Goal: Task Accomplishment & Management: Complete application form

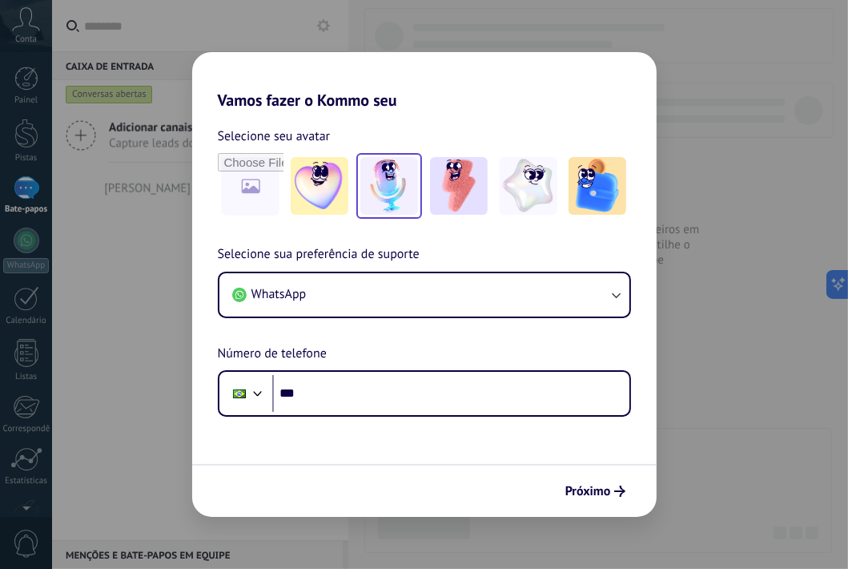
click at [384, 185] on img at bounding box center [389, 186] width 58 height 58
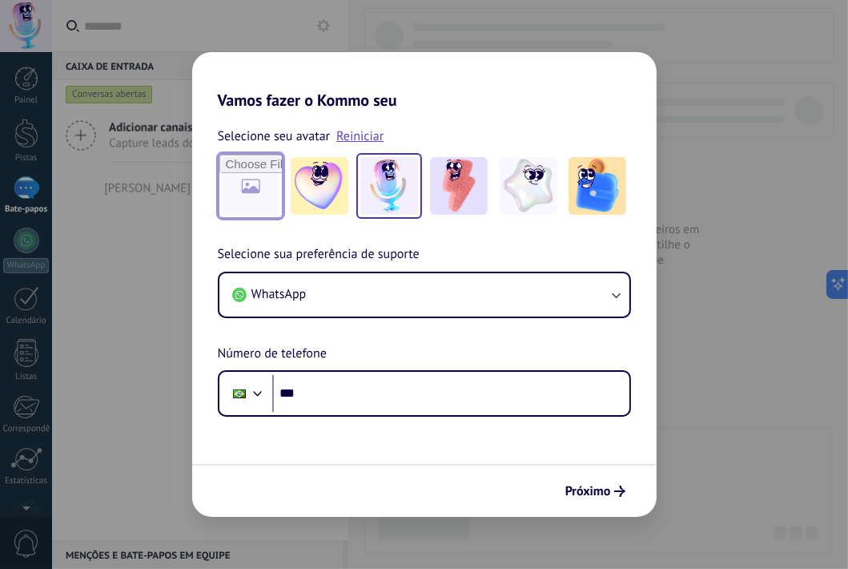
click at [259, 188] on input "file" at bounding box center [250, 186] width 62 height 62
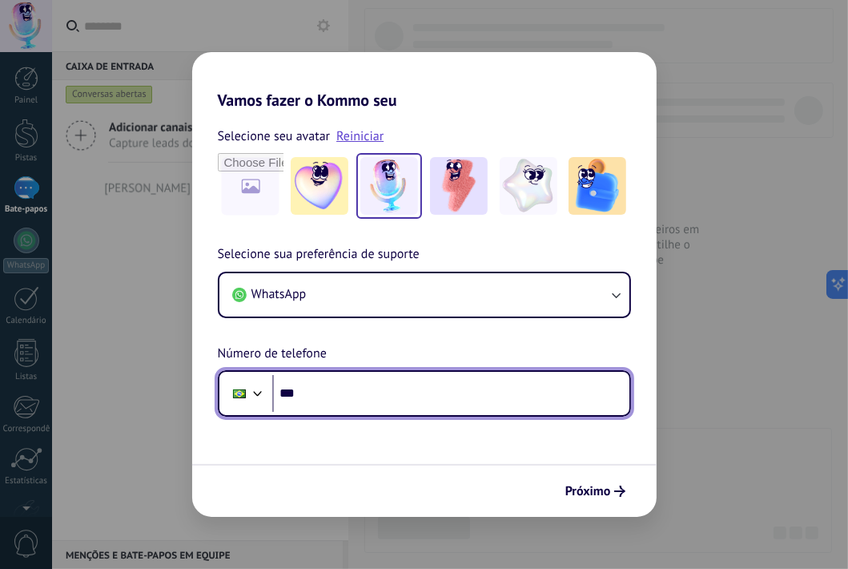
click at [317, 393] on input "***" at bounding box center [450, 393] width 357 height 37
type input "**********"
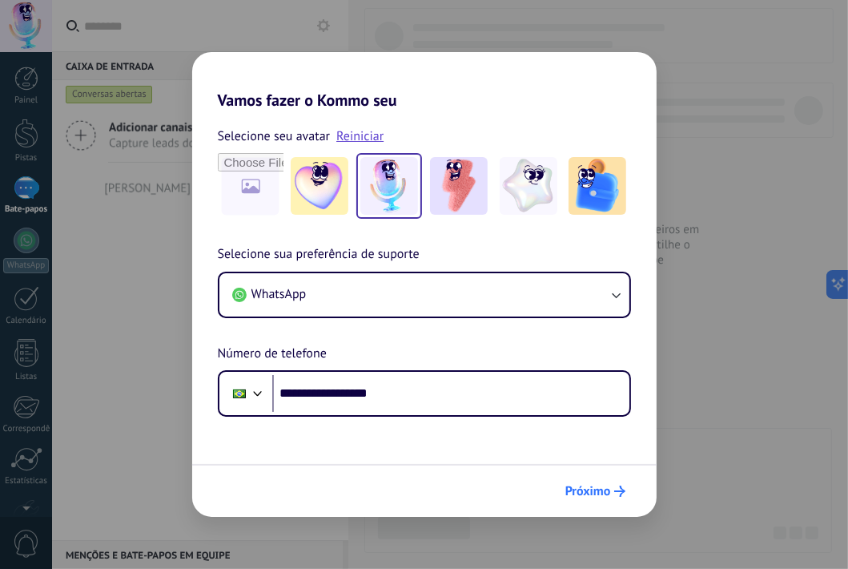
click at [594, 489] on font "Próximo" at bounding box center [588, 491] width 46 height 16
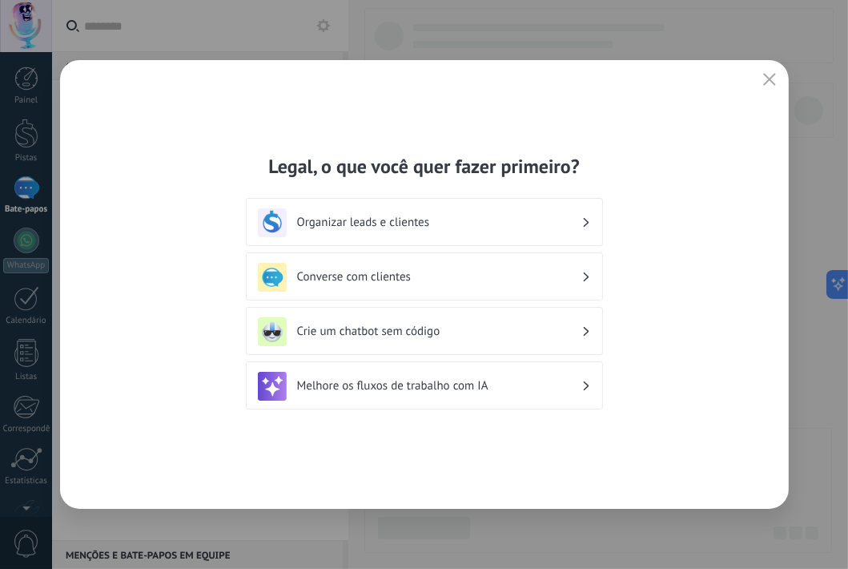
click at [417, 219] on font "Organizar leads e clientes" at bounding box center [363, 222] width 133 height 15
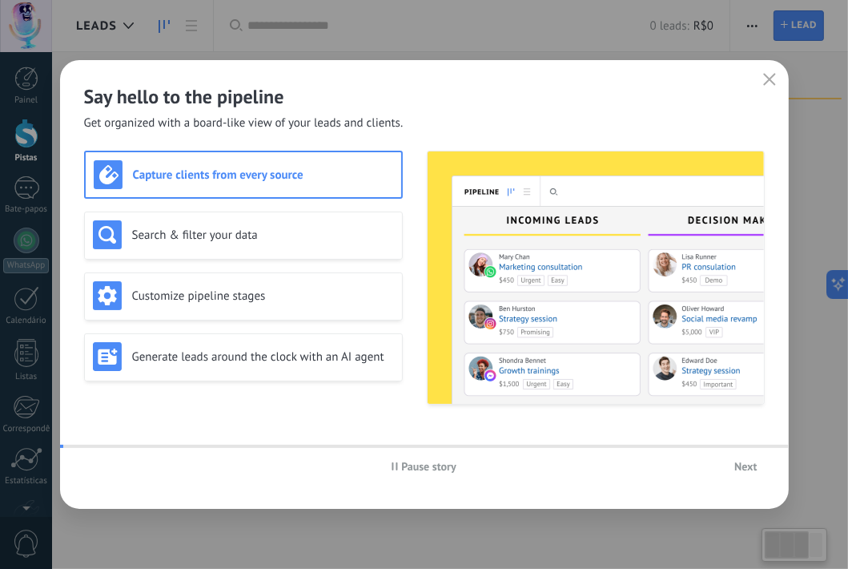
click at [577, 220] on img at bounding box center [596, 277] width 336 height 252
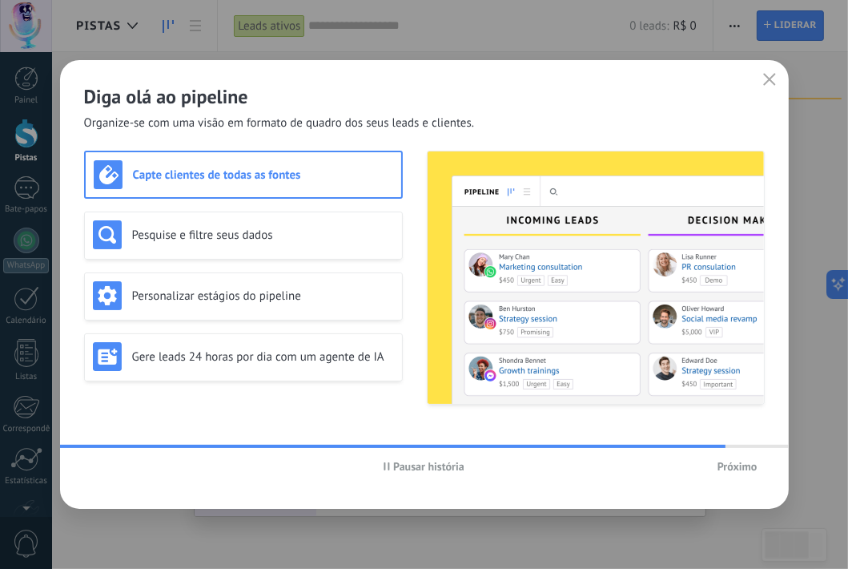
click at [729, 458] on button "Próximo" at bounding box center [737, 466] width 54 height 24
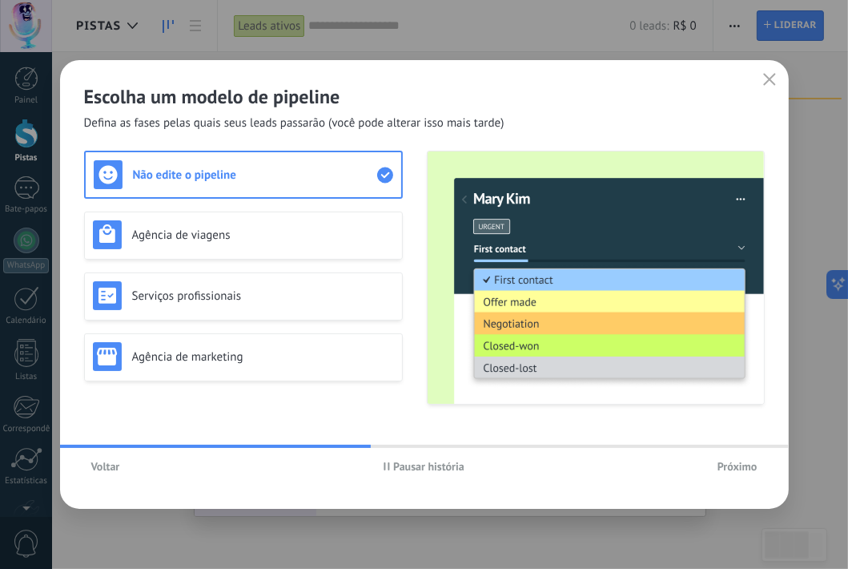
click at [765, 76] on use "button" at bounding box center [769, 79] width 12 height 12
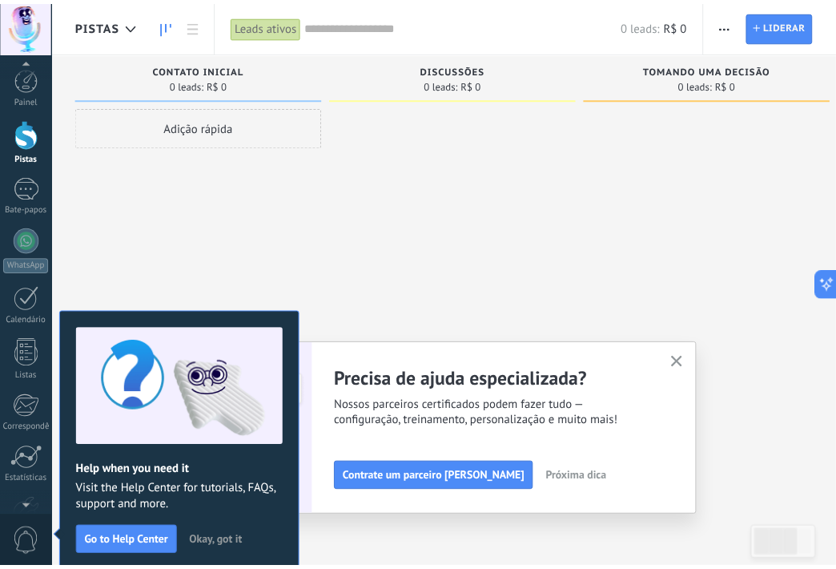
scroll to position [106, 0]
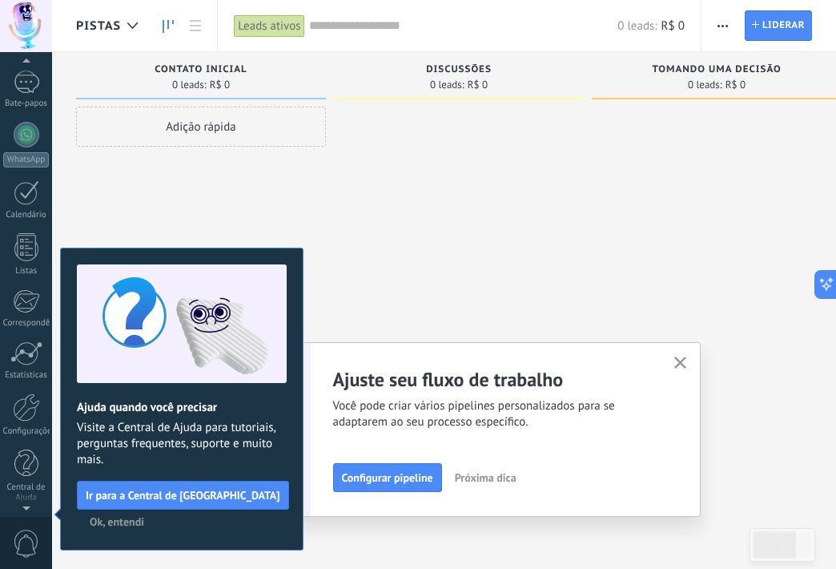
click at [681, 368] on icon "button" at bounding box center [680, 362] width 12 height 12
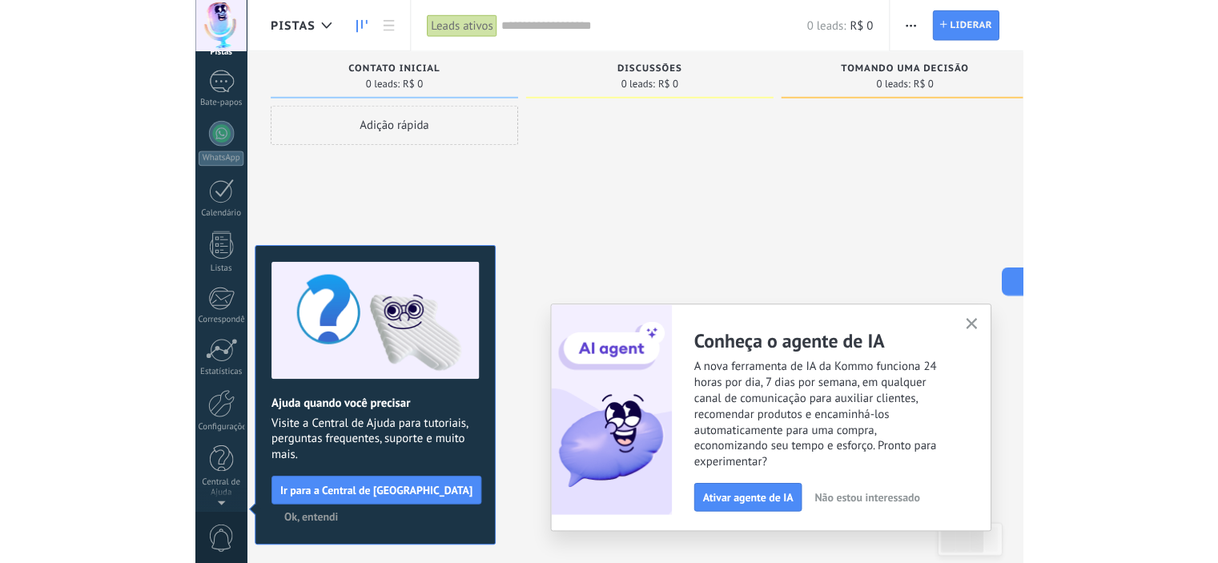
scroll to position [0, 0]
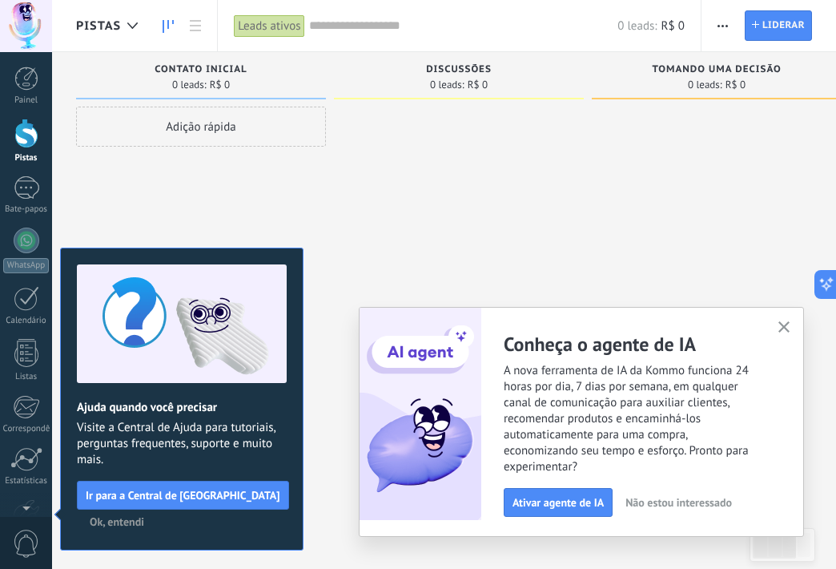
click at [778, 328] on icon "button" at bounding box center [784, 327] width 12 height 12
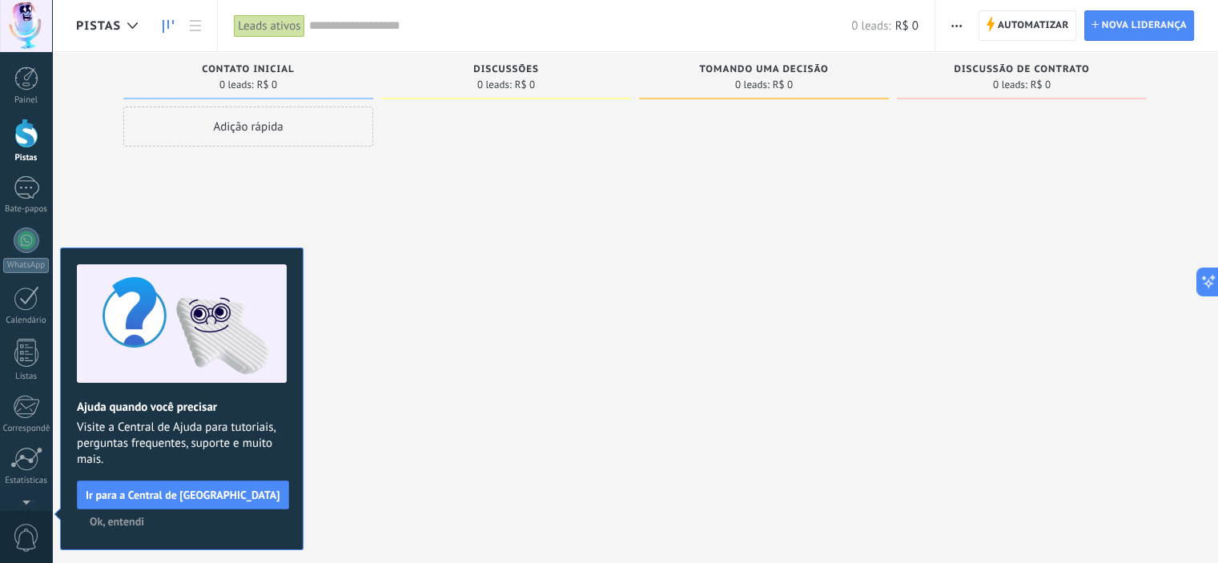
click at [119, 524] on font "Ok, entendi" at bounding box center [117, 521] width 54 height 14
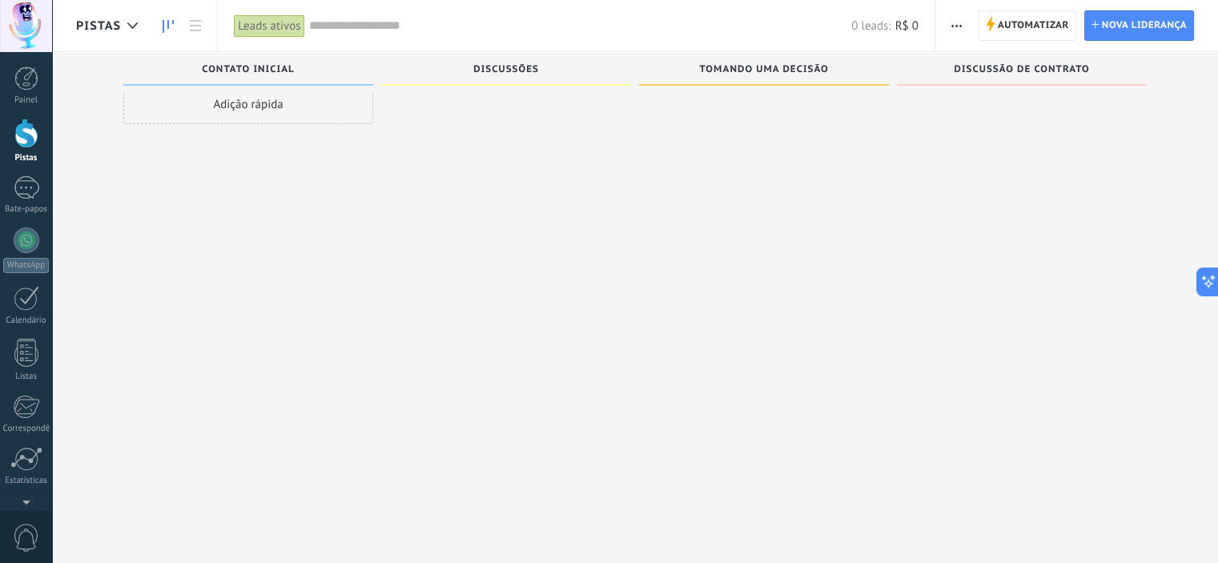
scroll to position [22, 0]
